Goal: Task Accomplishment & Management: Use online tool/utility

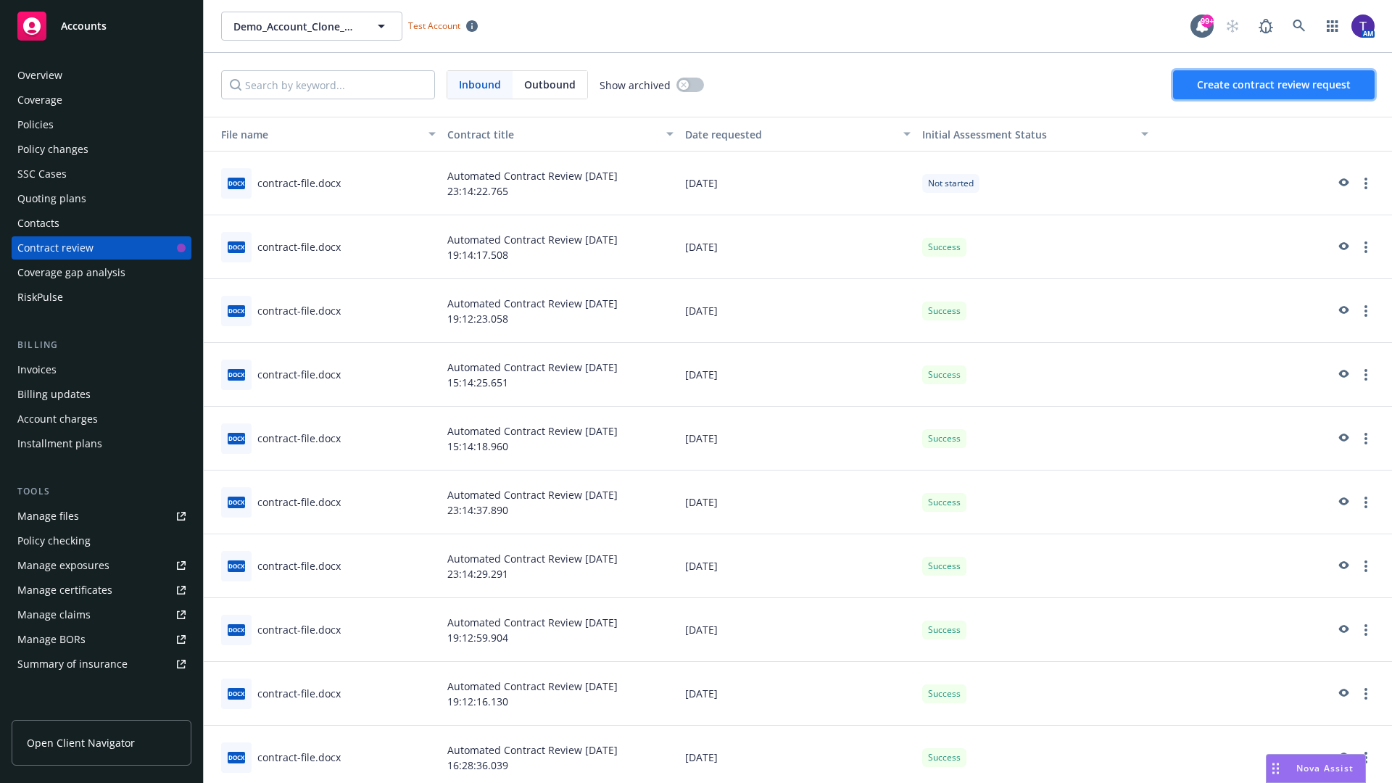
click at [1274, 85] on span "Create contract review request" at bounding box center [1274, 85] width 154 height 14
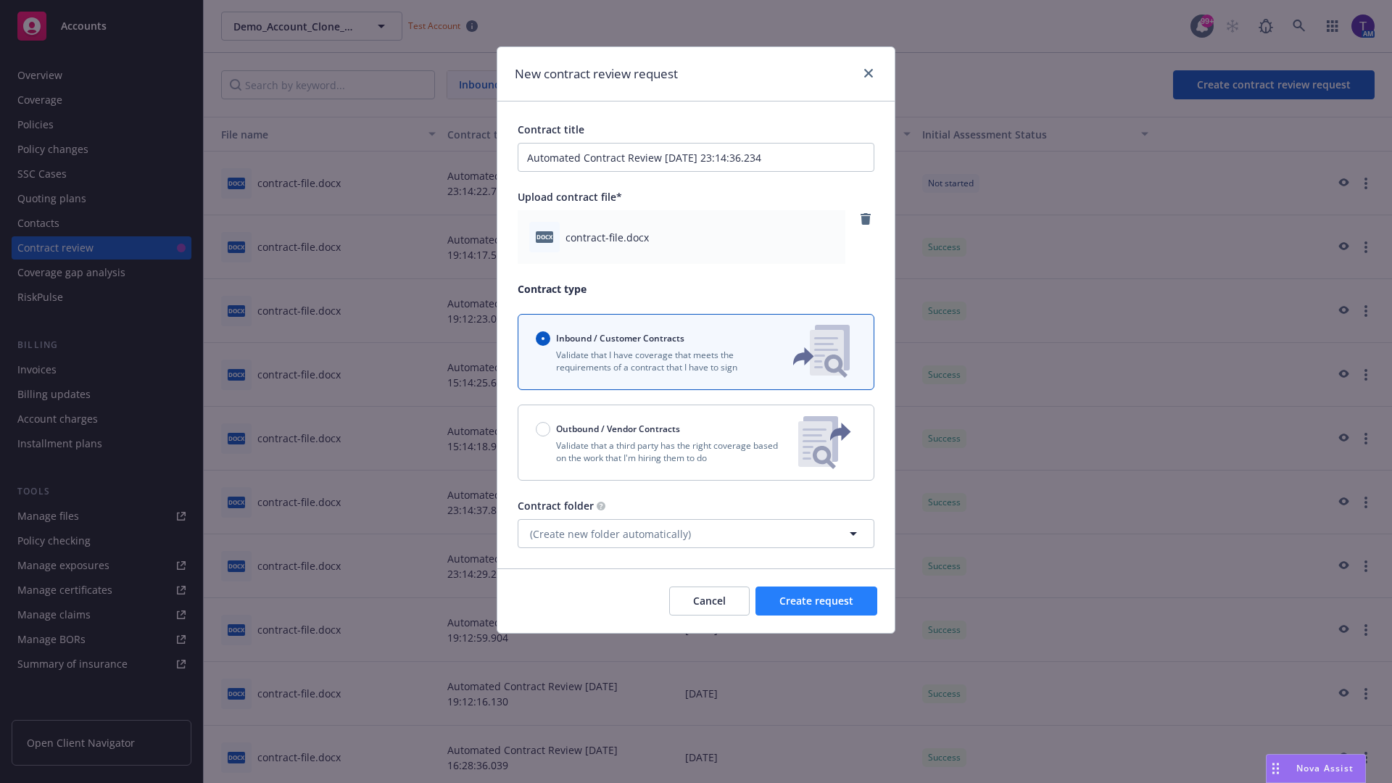
type input "Automated Contract Review [DATE] 23:14:36.234"
click at [816, 601] on span "Create request" at bounding box center [816, 601] width 74 height 14
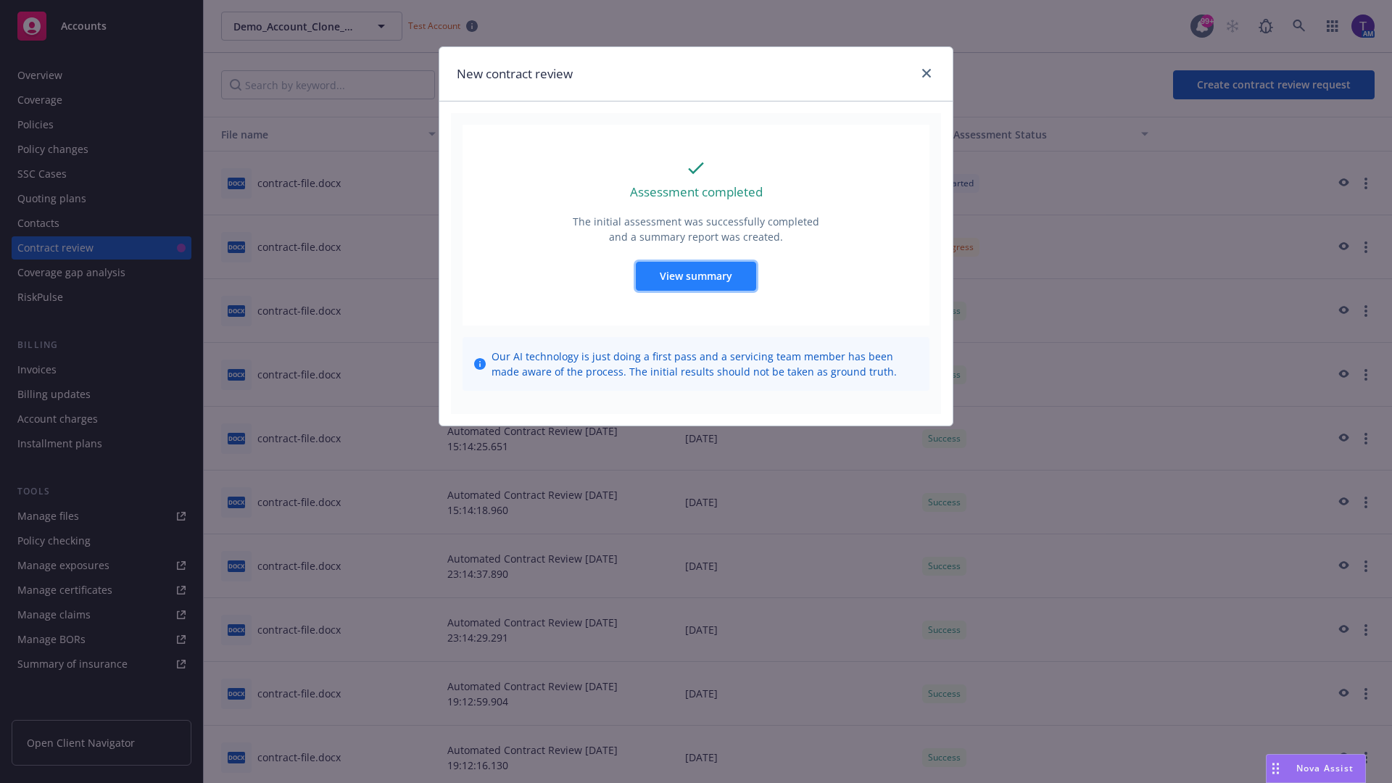
click at [695, 275] on span "View summary" at bounding box center [696, 276] width 72 height 14
